Goal: Transaction & Acquisition: Purchase product/service

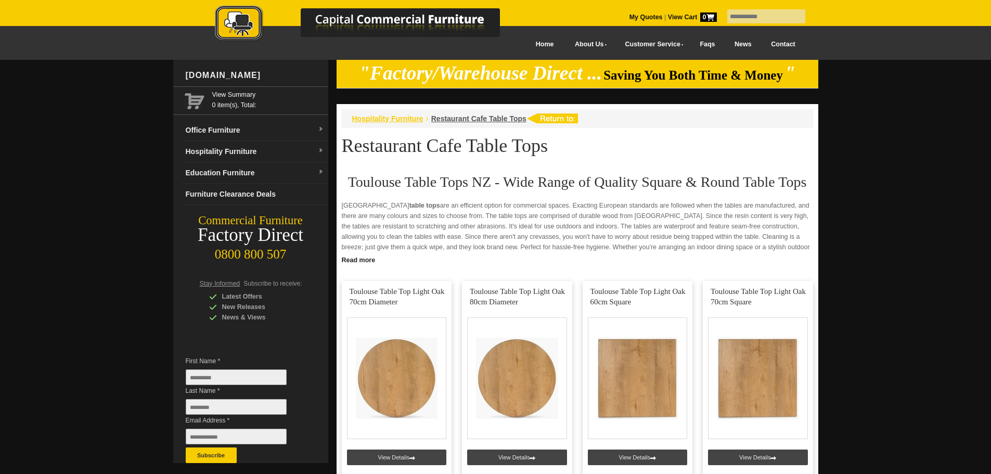
click at [411, 118] on span "Hospitality Furniture" at bounding box center [387, 118] width 71 height 8
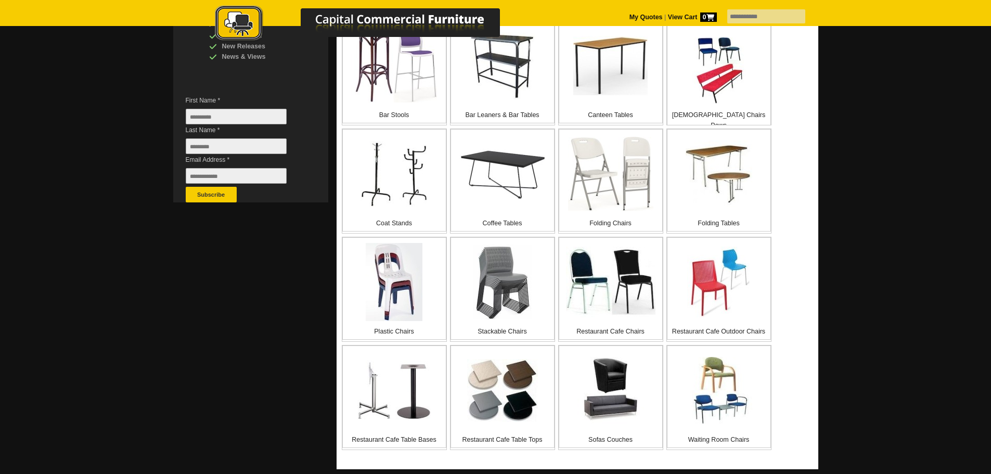
scroll to position [312, 0]
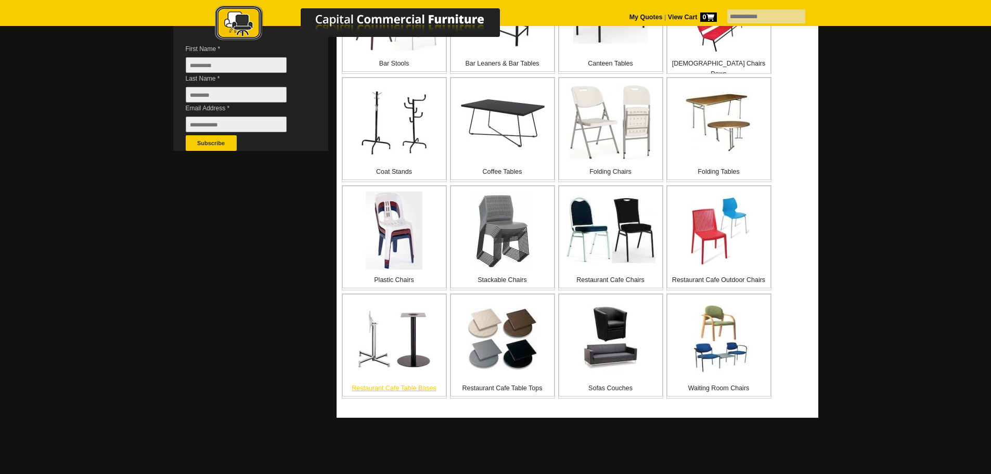
click at [405, 346] on img at bounding box center [393, 339] width 73 height 60
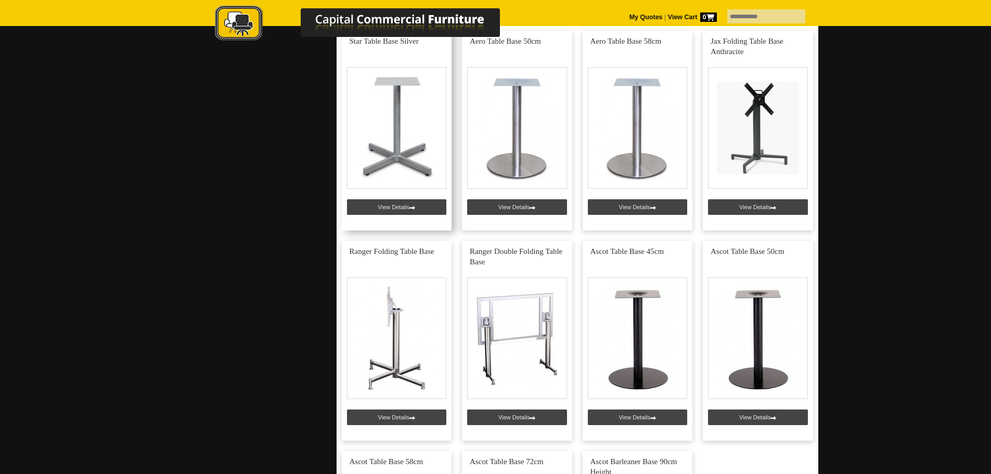
scroll to position [468, 0]
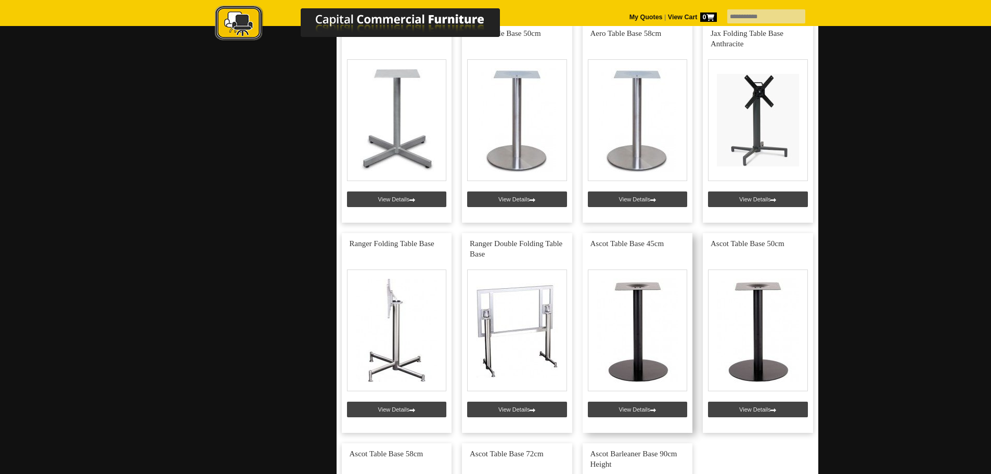
click at [658, 333] on link at bounding box center [638, 333] width 110 height 200
